Goal: Transaction & Acquisition: Obtain resource

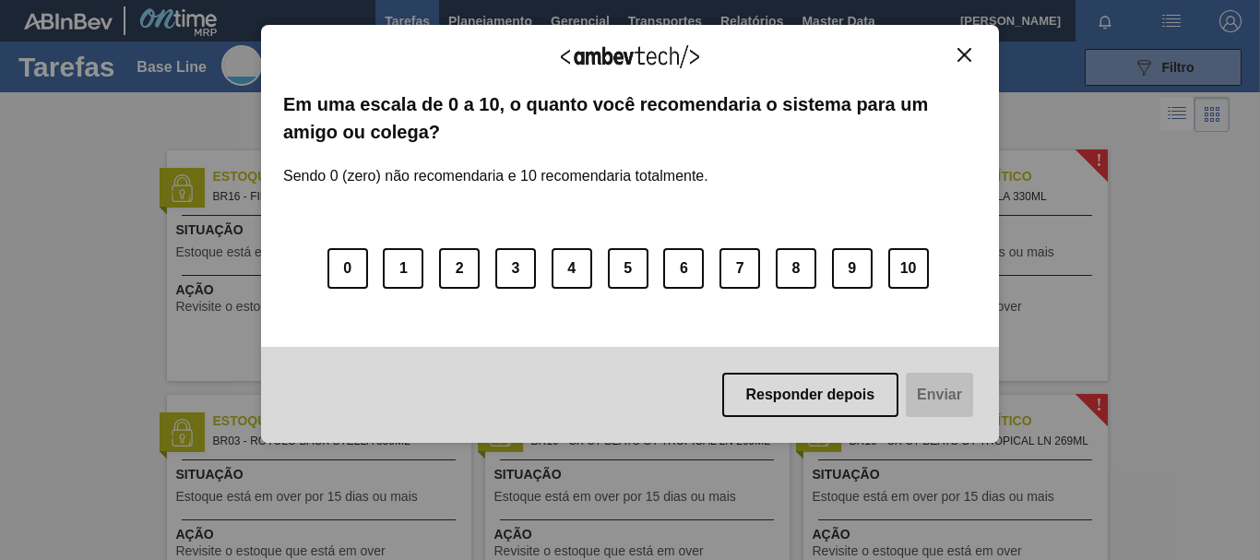
click at [952, 53] on button "Close" at bounding box center [964, 55] width 25 height 16
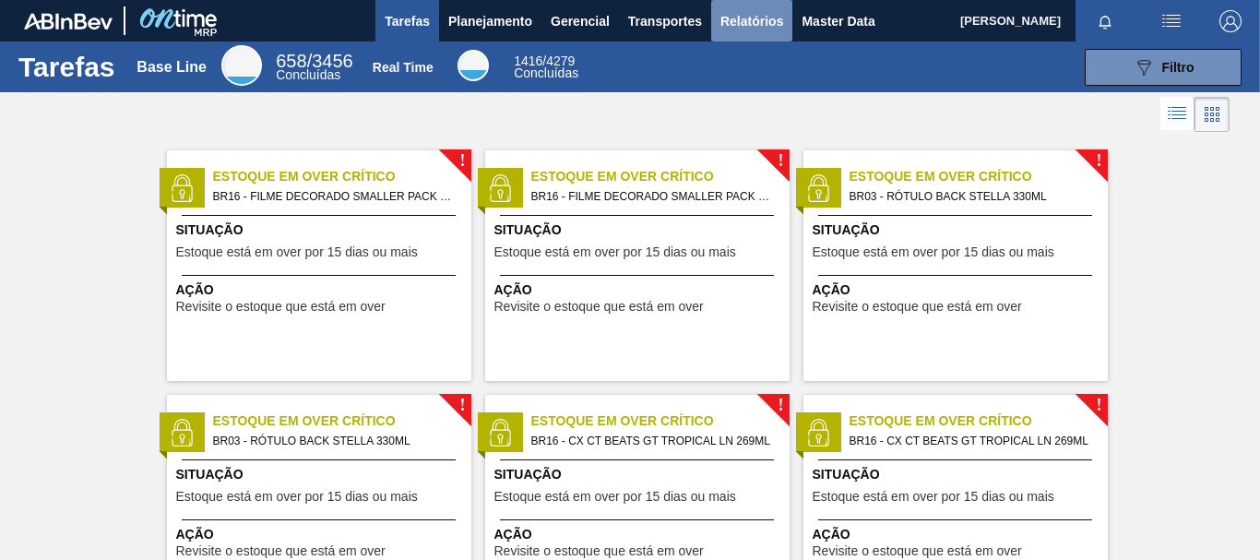
click at [739, 23] on span "Relatórios" at bounding box center [751, 21] width 63 height 22
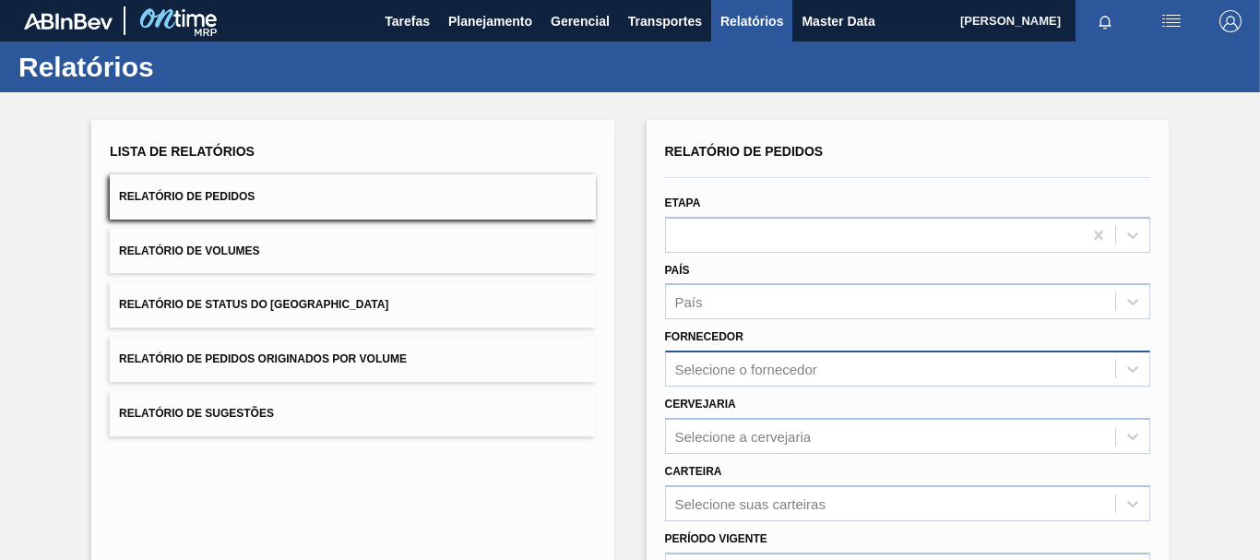
click at [747, 372] on div "Selecione o fornecedor" at bounding box center [907, 368] width 485 height 36
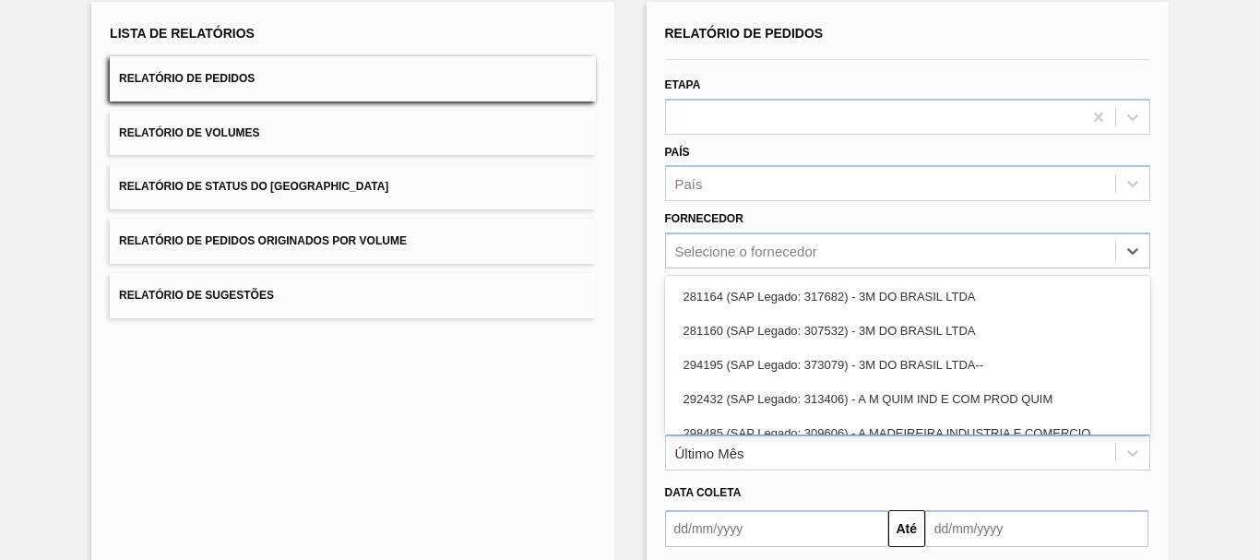
scroll to position [118, 0]
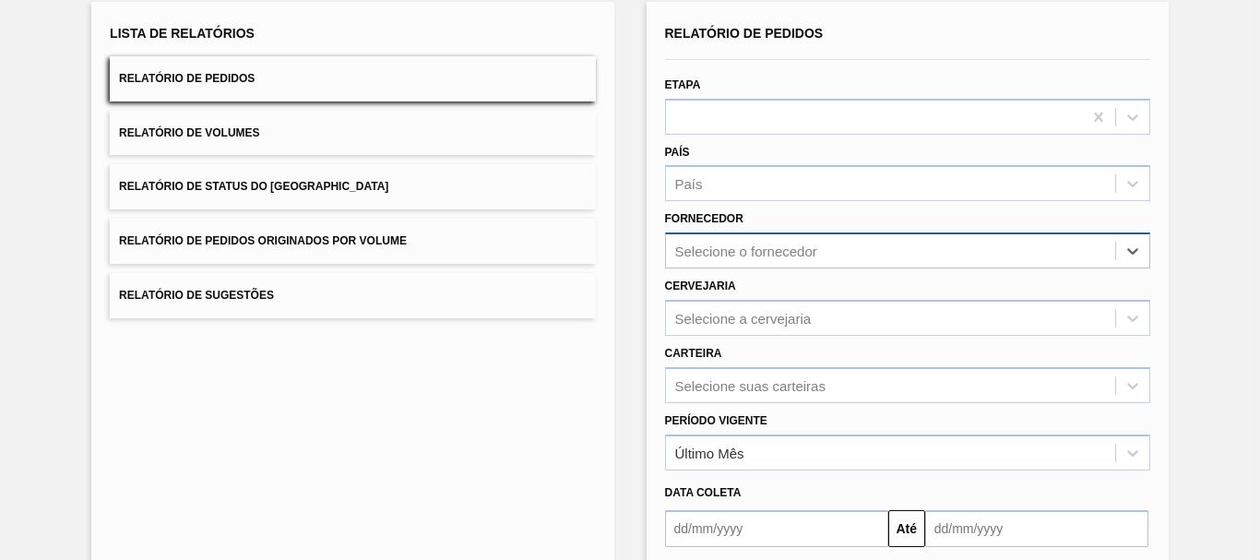
paste input "327858"
type input "327858"
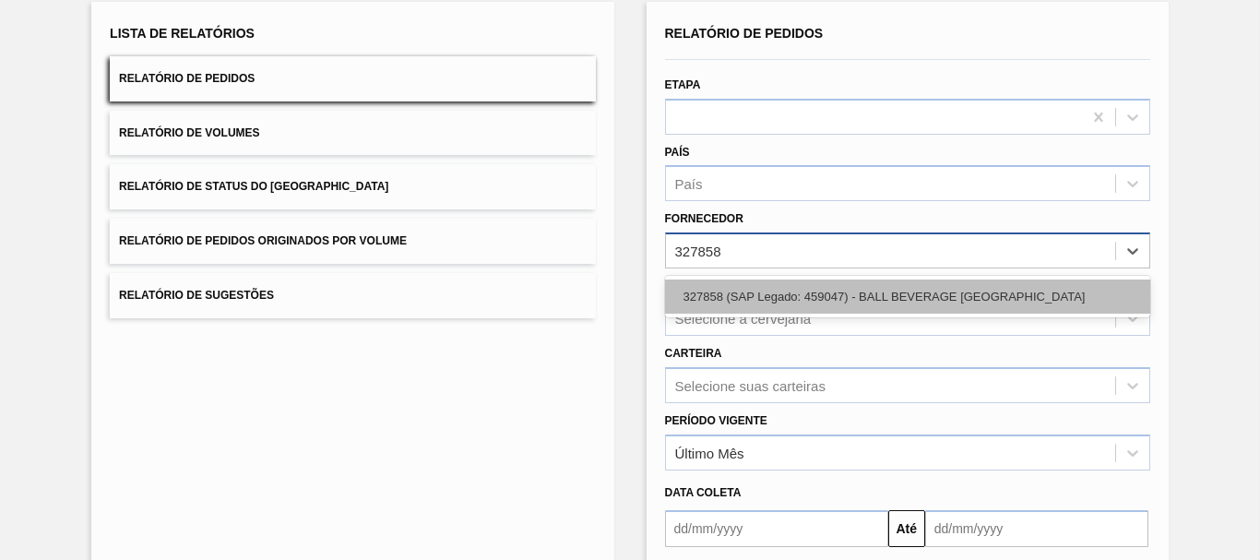
click at [740, 306] on div "327858 (SAP Legado: 459047) - BALL BEVERAGE [GEOGRAPHIC_DATA]" at bounding box center [907, 296] width 485 height 34
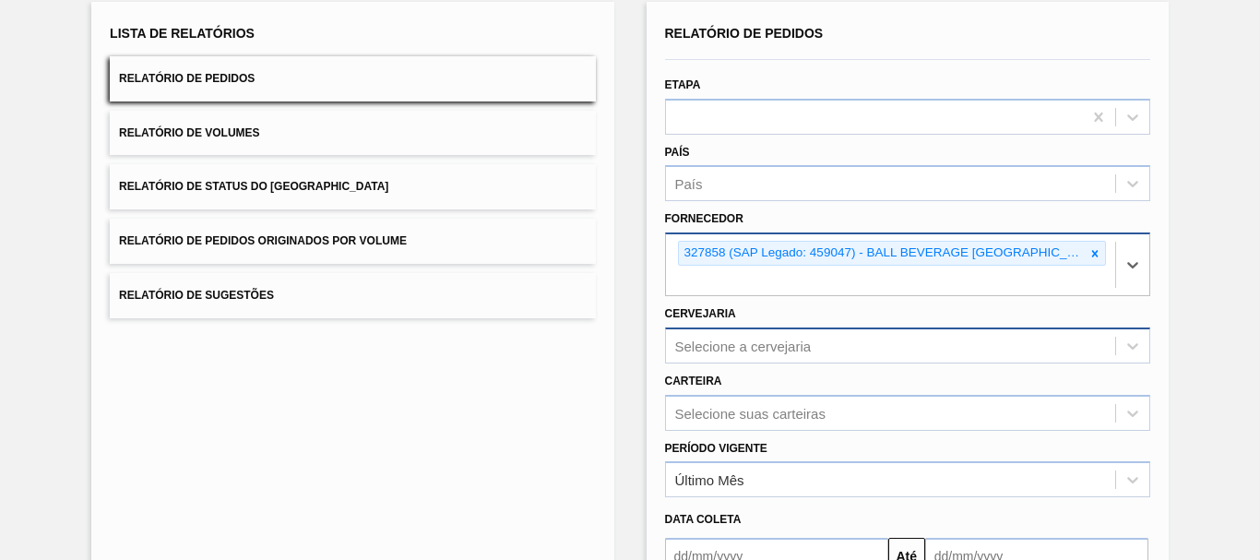
click at [768, 347] on div "Selecione a cervejaria" at bounding box center [907, 345] width 485 height 36
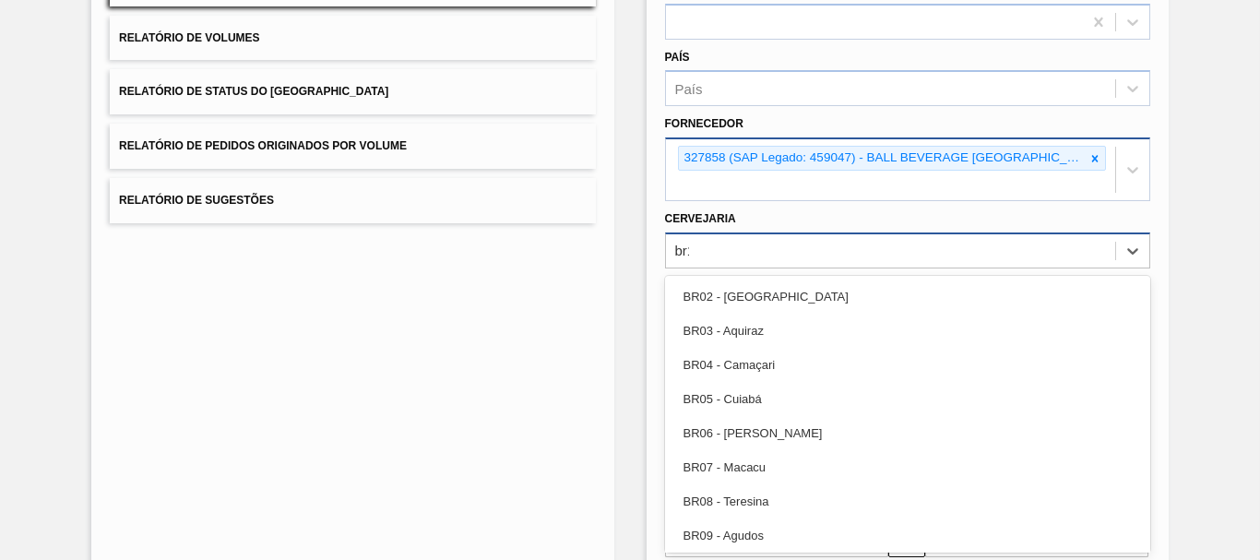
type input "br13"
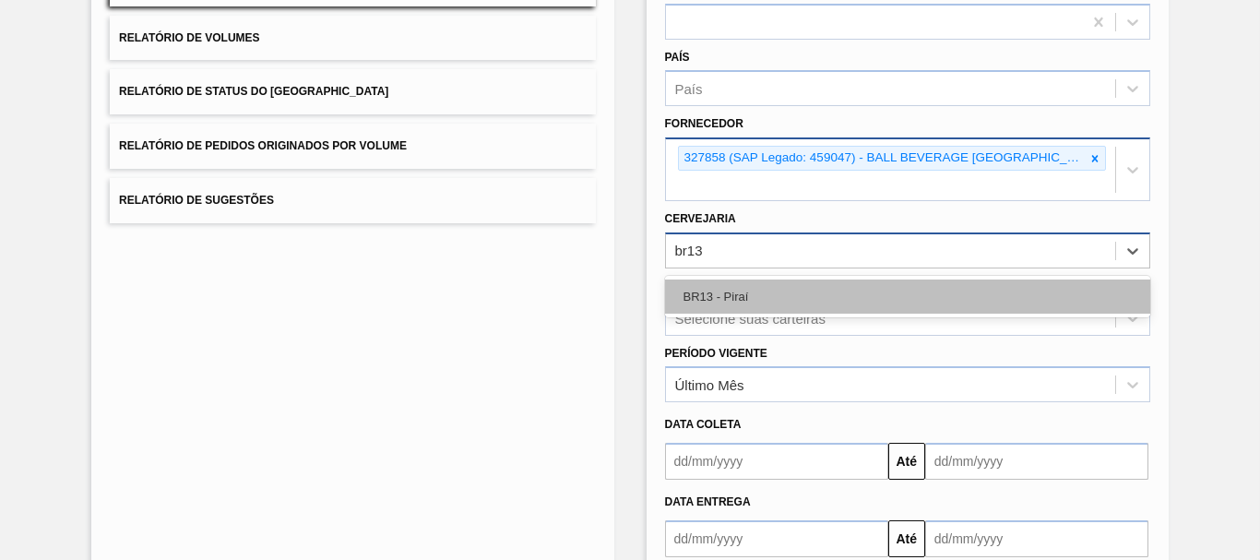
click at [753, 299] on div "BR13 - Piraí" at bounding box center [907, 296] width 485 height 34
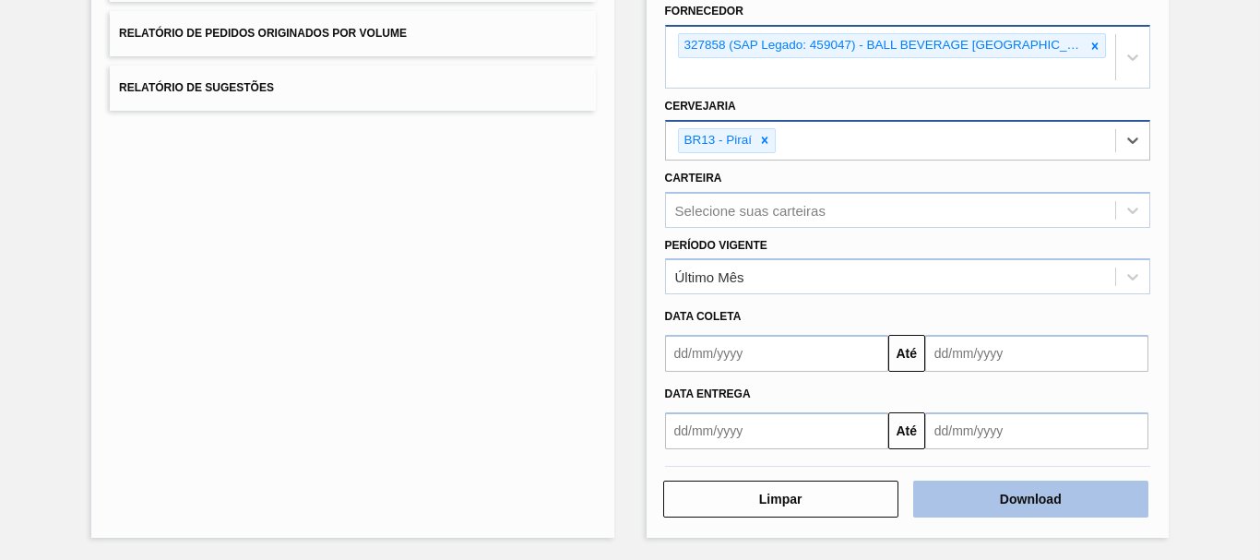
scroll to position [326, 0]
click at [1001, 487] on button "Download" at bounding box center [1030, 497] width 235 height 37
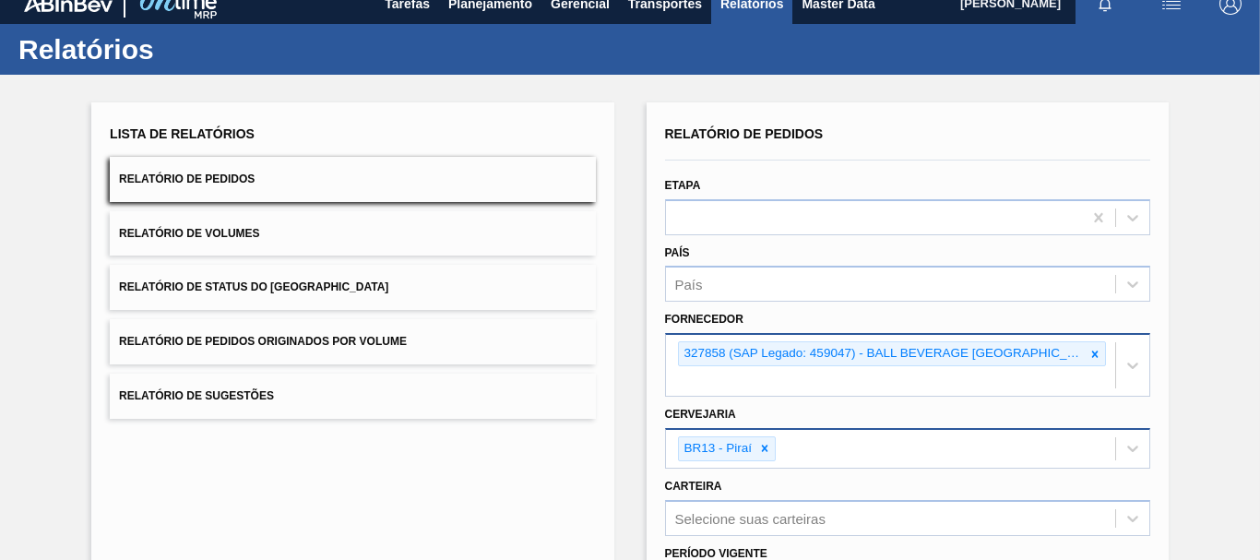
scroll to position [0, 0]
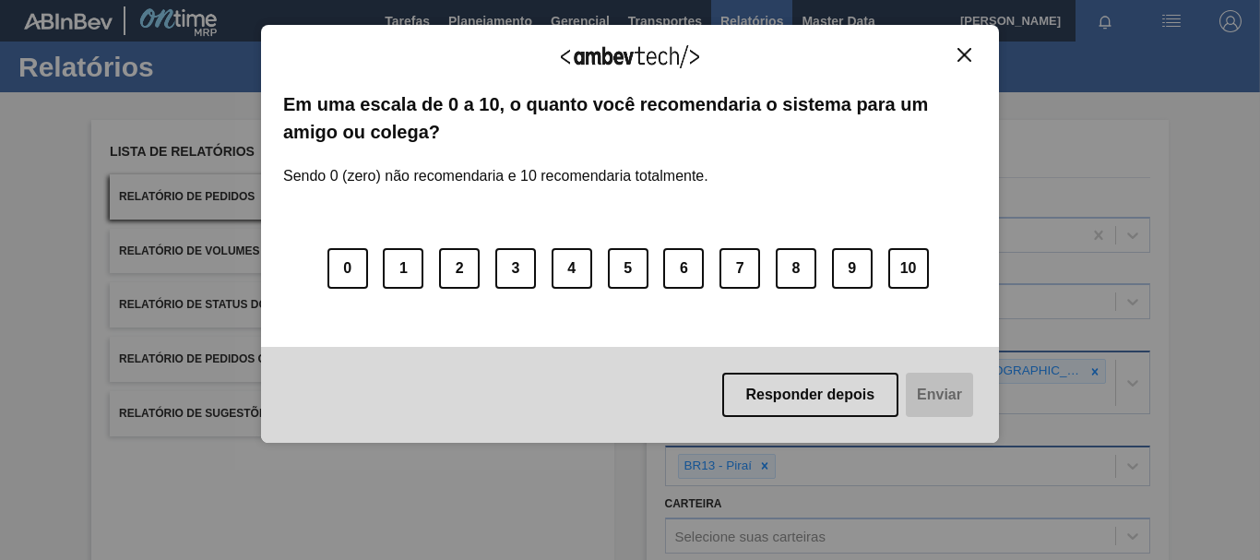
click at [966, 53] on img "Close" at bounding box center [964, 55] width 14 height 14
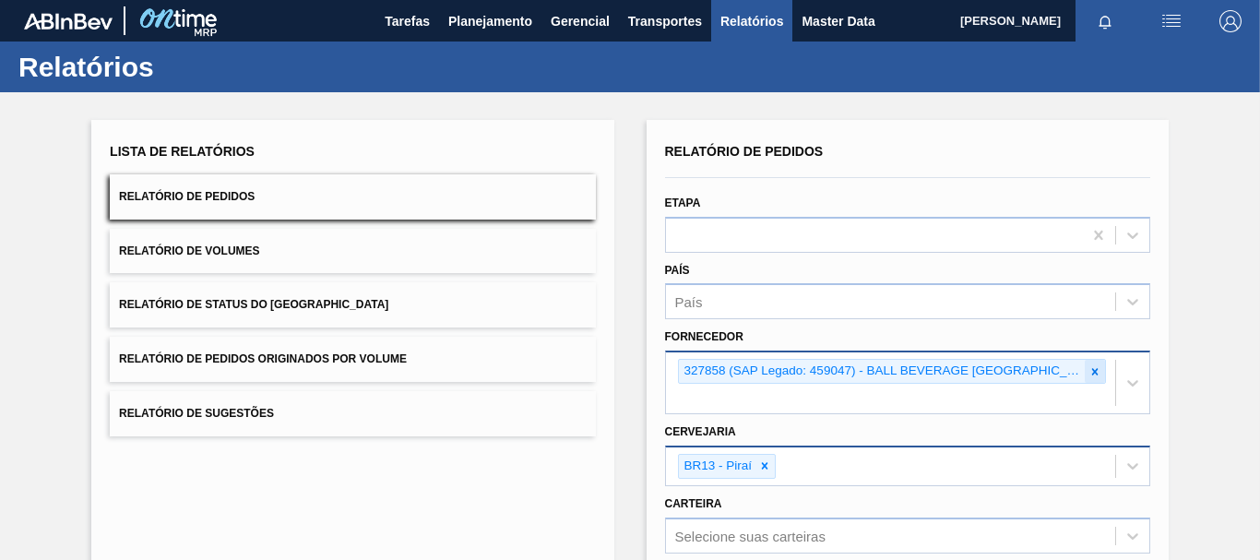
click at [1088, 370] on icon at bounding box center [1094, 371] width 13 height 13
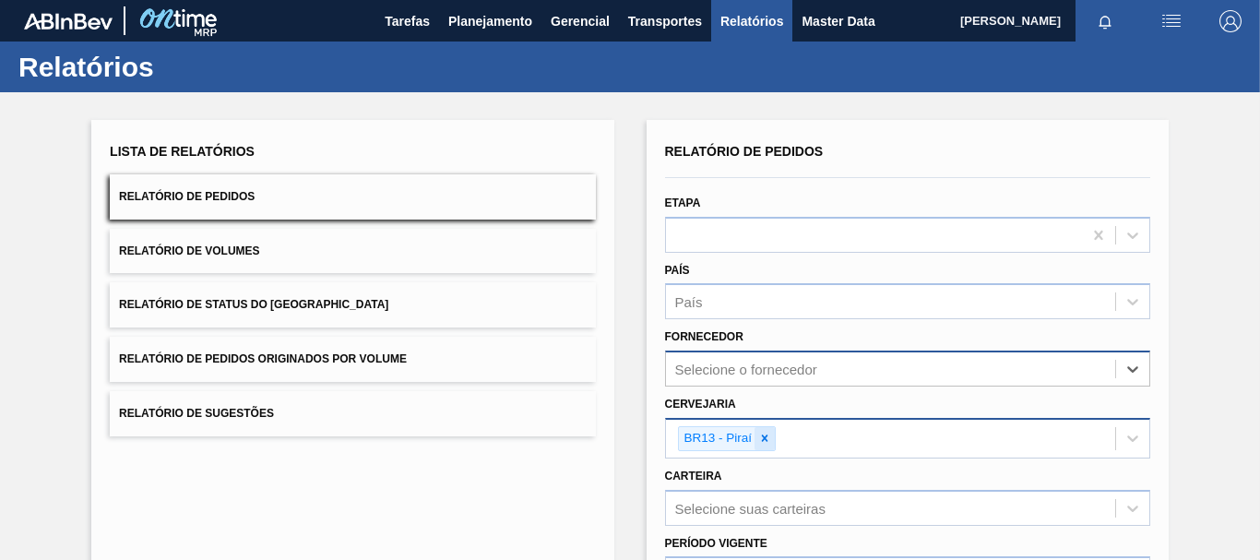
click at [763, 442] on icon at bounding box center [764, 438] width 13 height 13
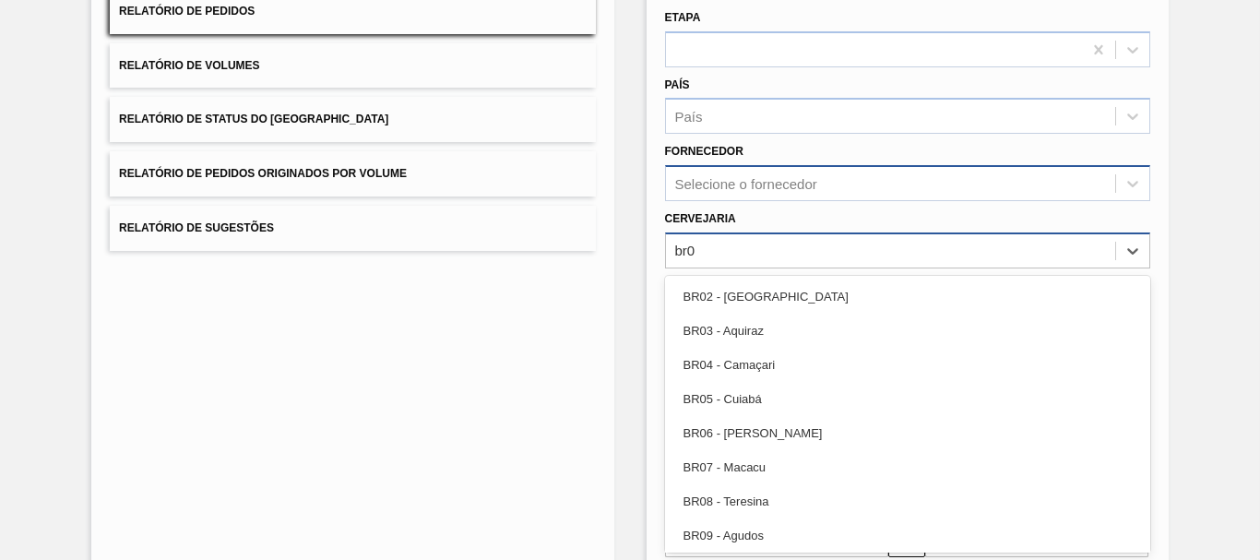
type input "br07"
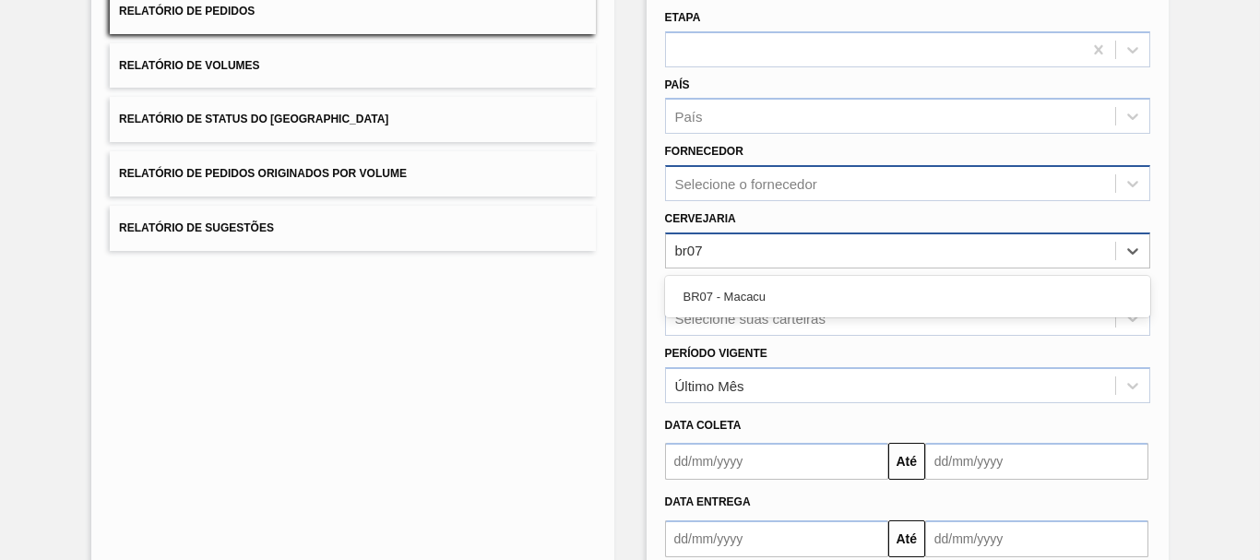
click at [753, 298] on div "BR07 - Macacu" at bounding box center [907, 296] width 485 height 34
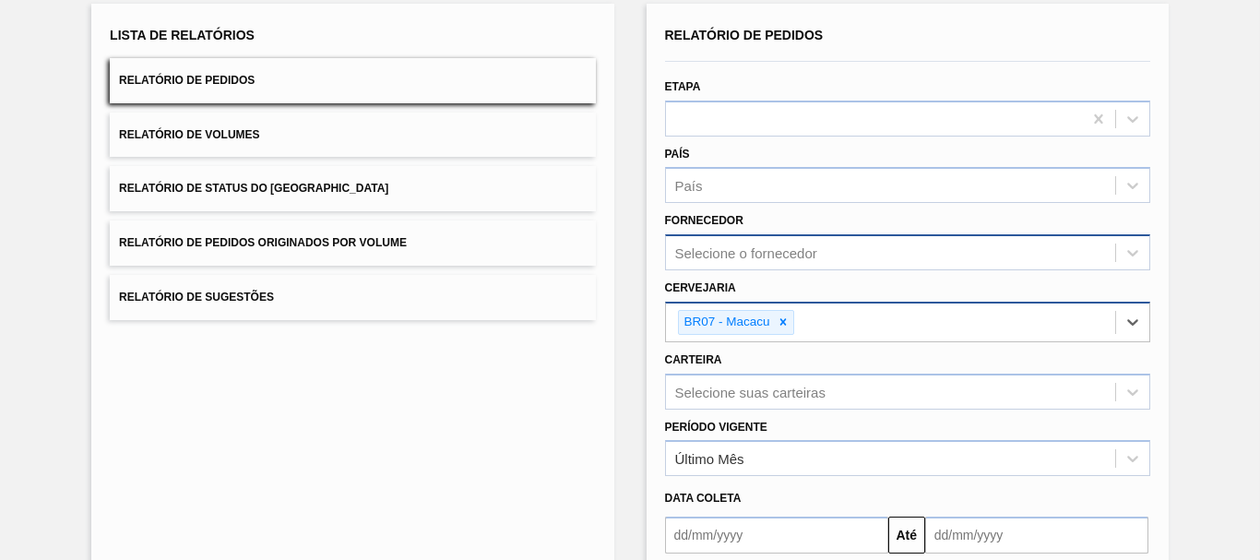
click at [787, 269] on div "Selecione o fornecedor" at bounding box center [907, 252] width 485 height 36
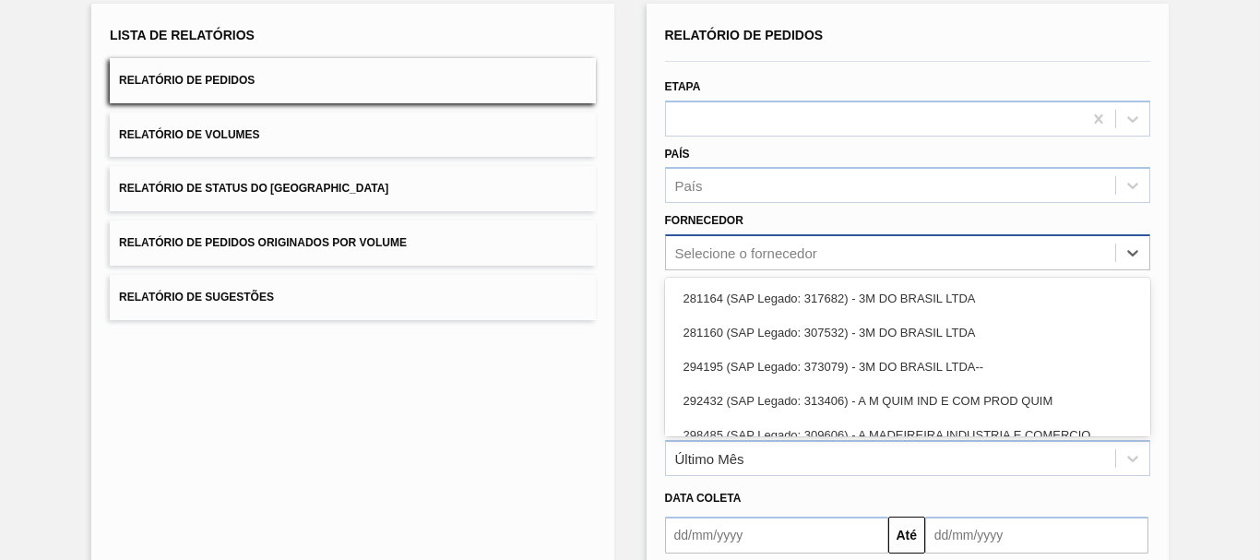
scroll to position [118, 0]
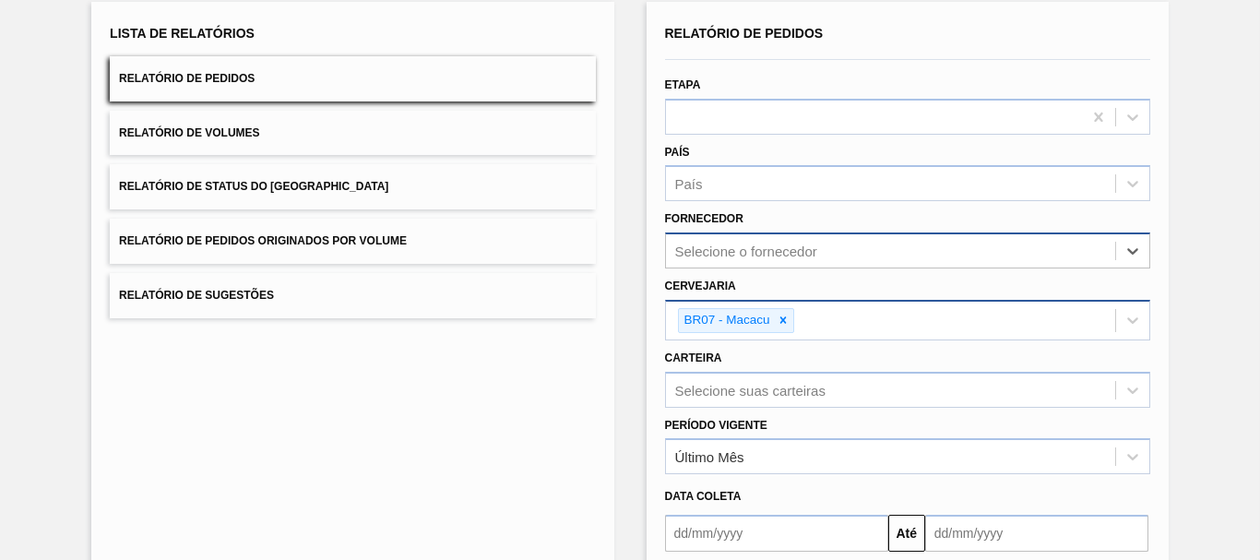
click at [716, 244] on div "Selecione o fornecedor" at bounding box center [746, 251] width 142 height 16
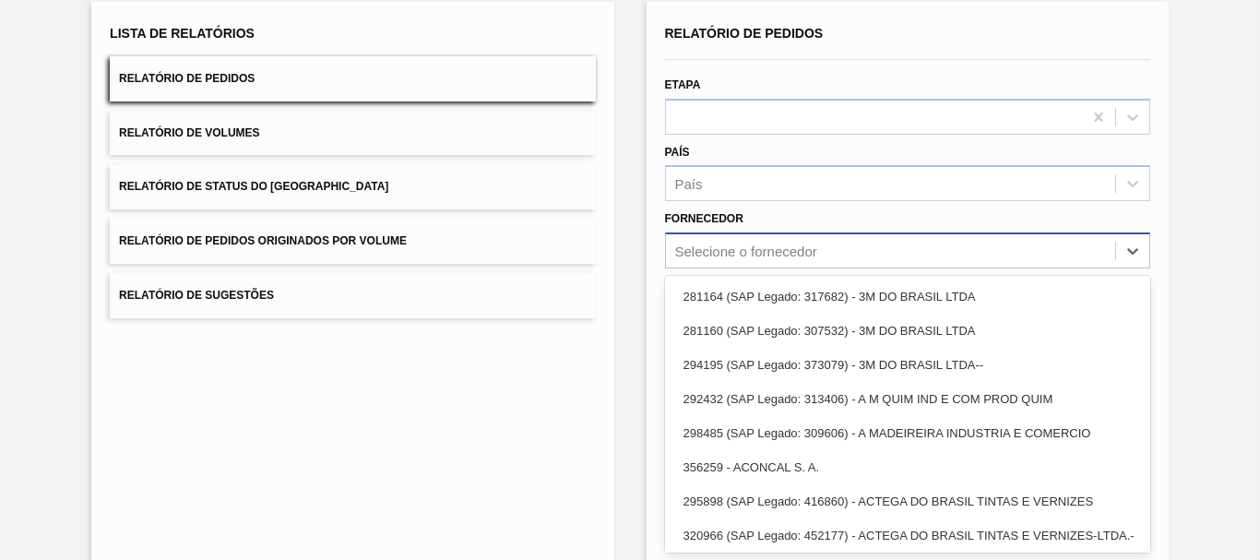
paste input "327858"
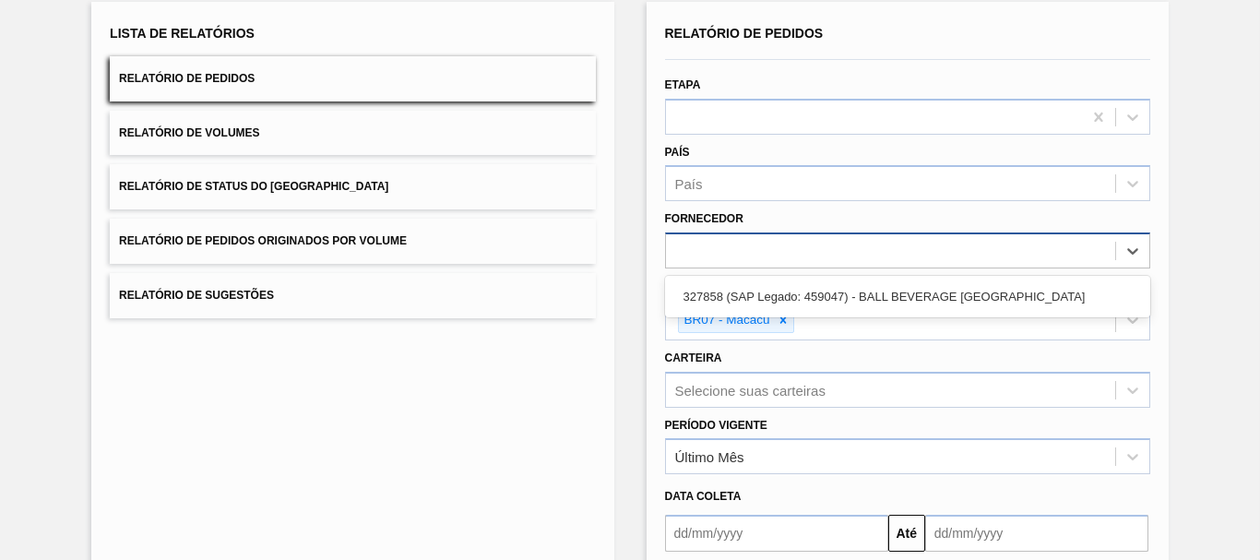
type input "327858"
click at [804, 301] on div "327858 (SAP Legado: 459047) - BALL BEVERAGE [GEOGRAPHIC_DATA]" at bounding box center [907, 296] width 485 height 34
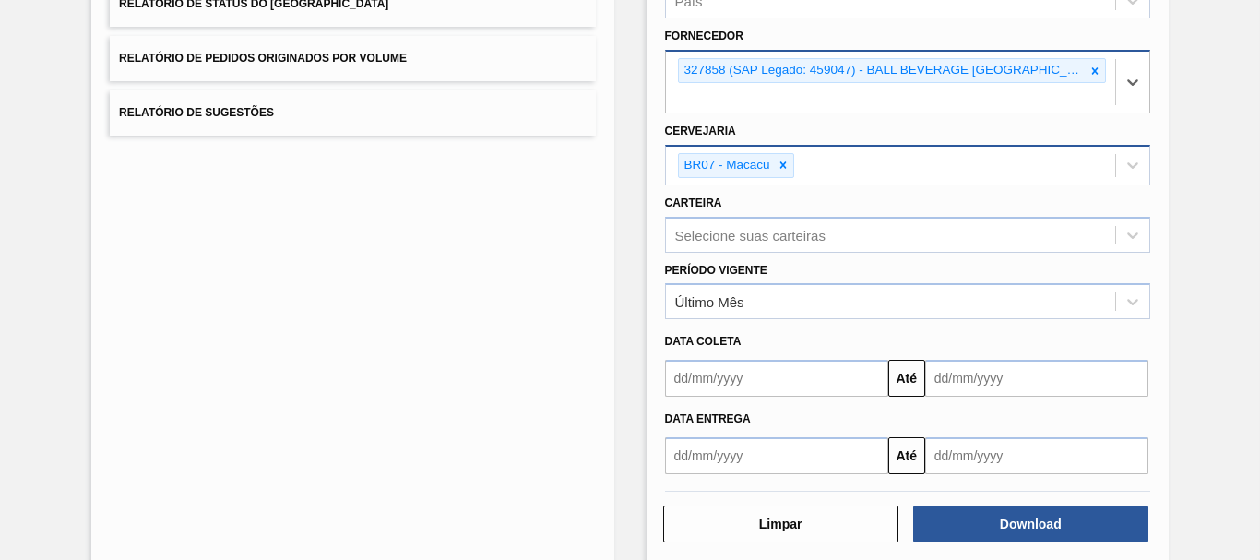
scroll to position [302, 0]
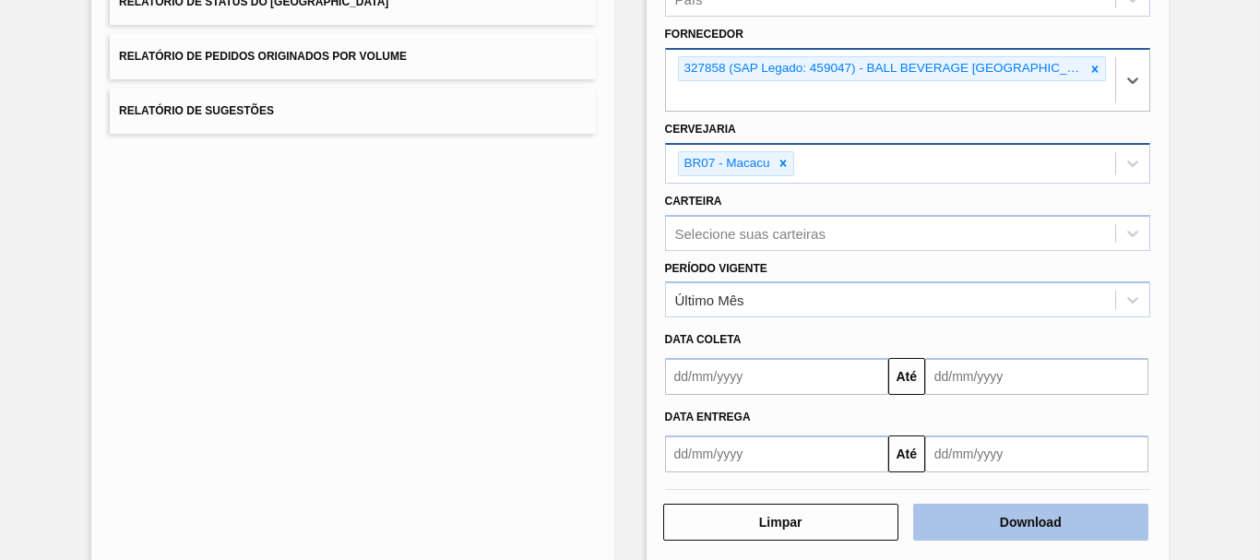
click at [1039, 535] on button "Download" at bounding box center [1030, 521] width 235 height 37
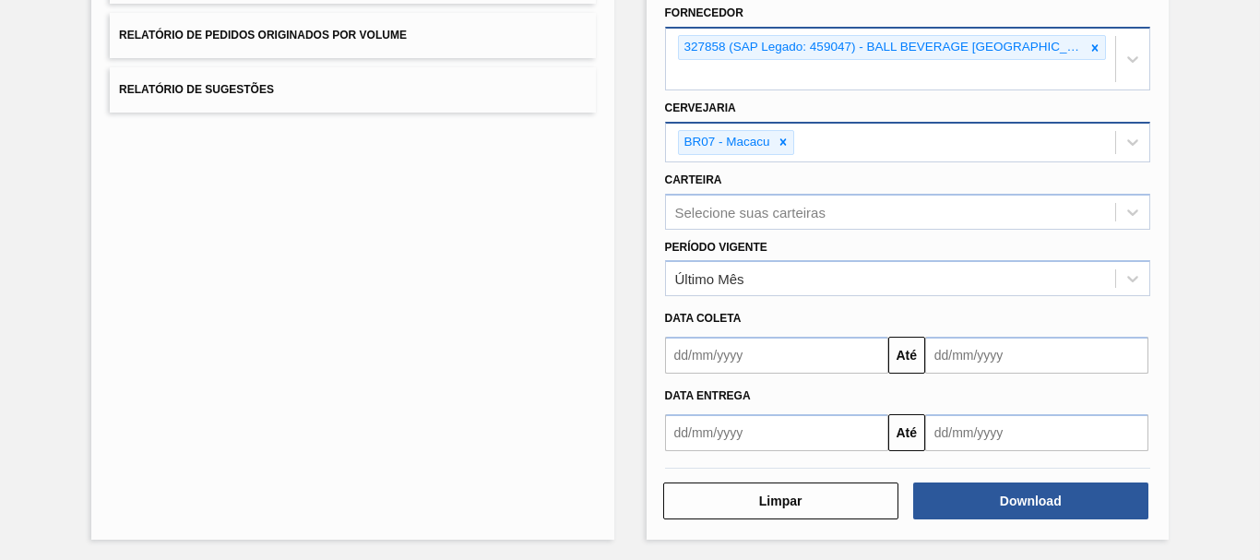
scroll to position [326, 0]
